Goal: Task Accomplishment & Management: Complete application form

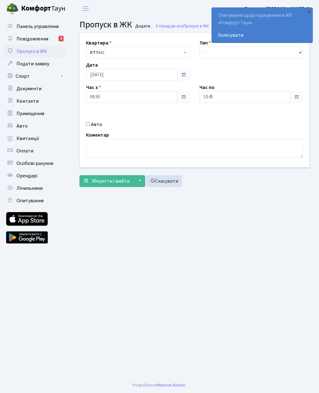
click at [88, 125] on input "Авто" at bounding box center [88, 124] width 4 height 4
checkbox input "true"
click at [229, 120] on input "text" at bounding box center [251, 119] width 104 height 12
type input "М"
type input "Ка4275мс"
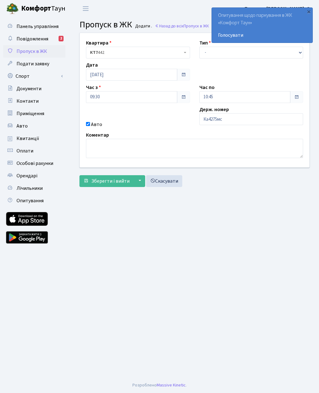
click at [109, 186] on button "Зберегти і вийти" at bounding box center [106, 181] width 54 height 12
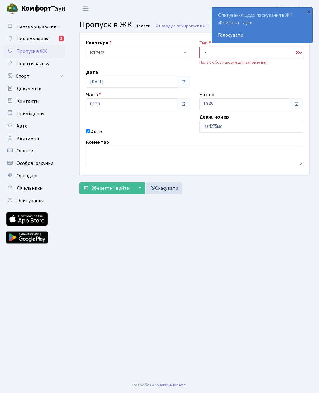
click at [214, 58] on select "- Доставка Таксі Гості Сервіс" at bounding box center [251, 53] width 104 height 12
select select "3"
click at [227, 106] on input "10:45" at bounding box center [244, 104] width 91 height 12
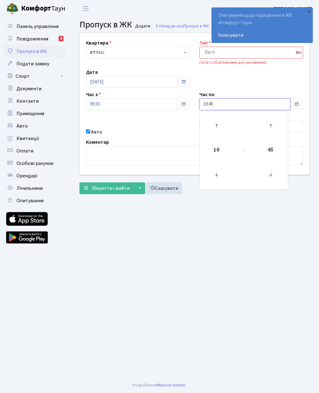
click at [220, 122] on icon at bounding box center [216, 125] width 17 height 17
click at [219, 123] on icon at bounding box center [216, 125] width 17 height 17
click at [219, 124] on icon at bounding box center [216, 125] width 17 height 17
click at [218, 127] on icon at bounding box center [216, 125] width 17 height 17
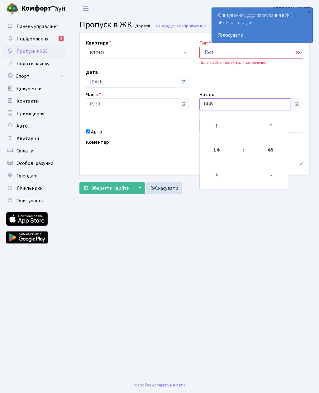
type input "15:45"
click at [116, 193] on button "Зберегти і вийти" at bounding box center [106, 188] width 54 height 12
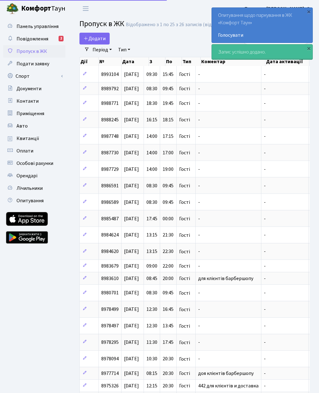
select select "25"
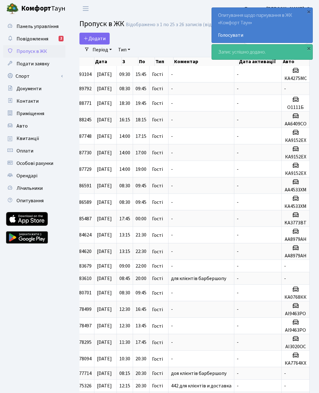
scroll to position [0, 27]
